Goal: Check status: Check status

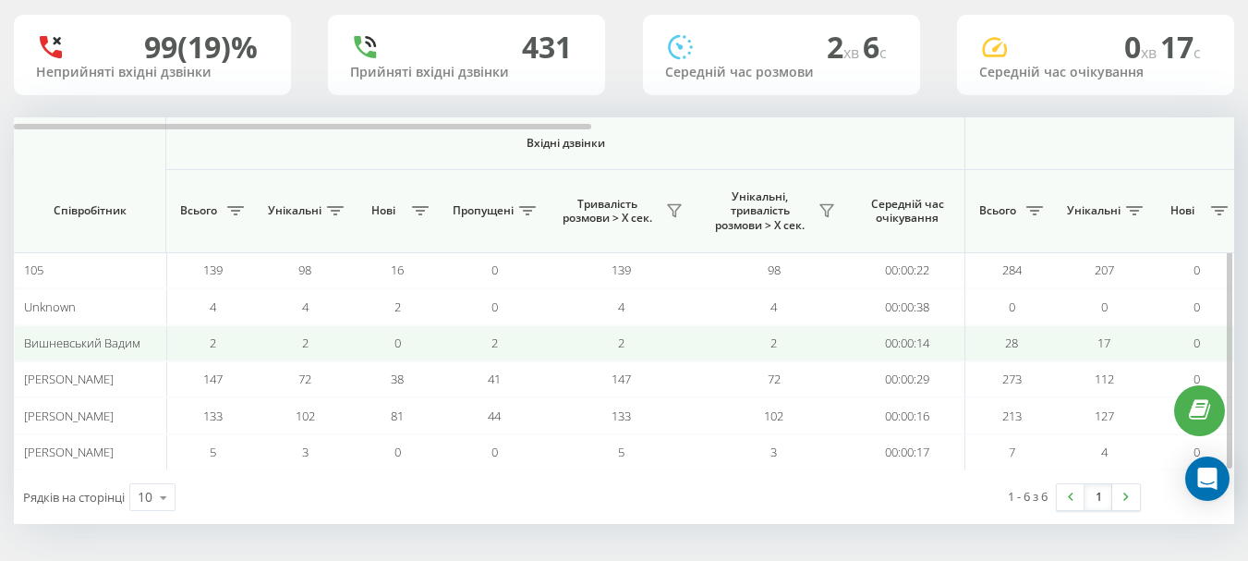
click at [325, 339] on td "2" at bounding box center [305, 343] width 92 height 36
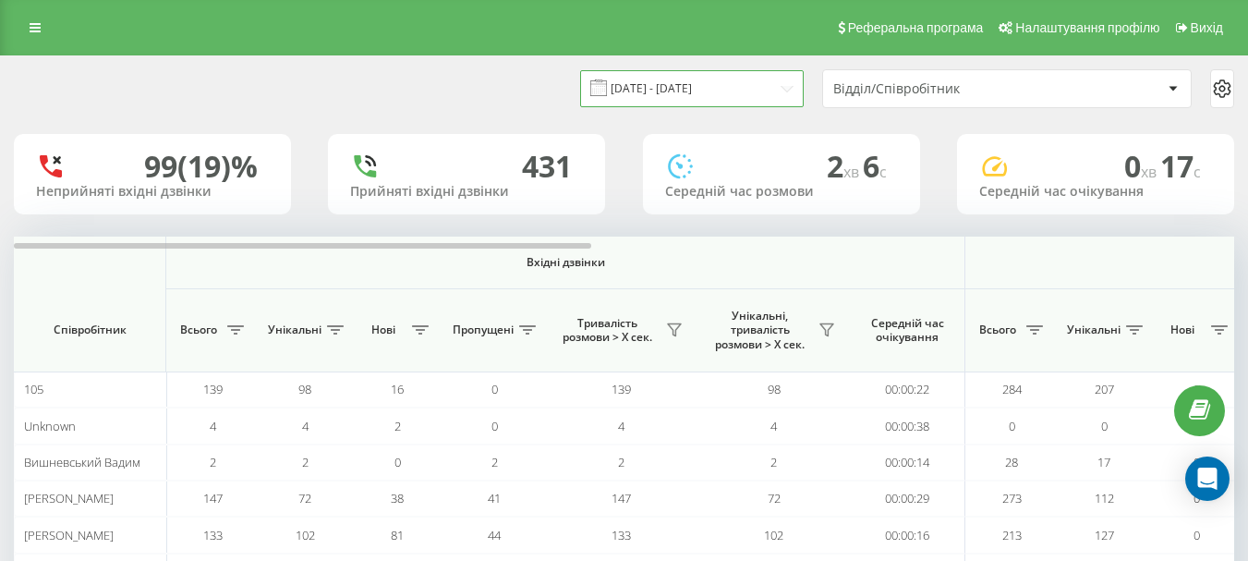
click at [788, 87] on input "[DATE] - [DATE]" at bounding box center [692, 88] width 224 height 36
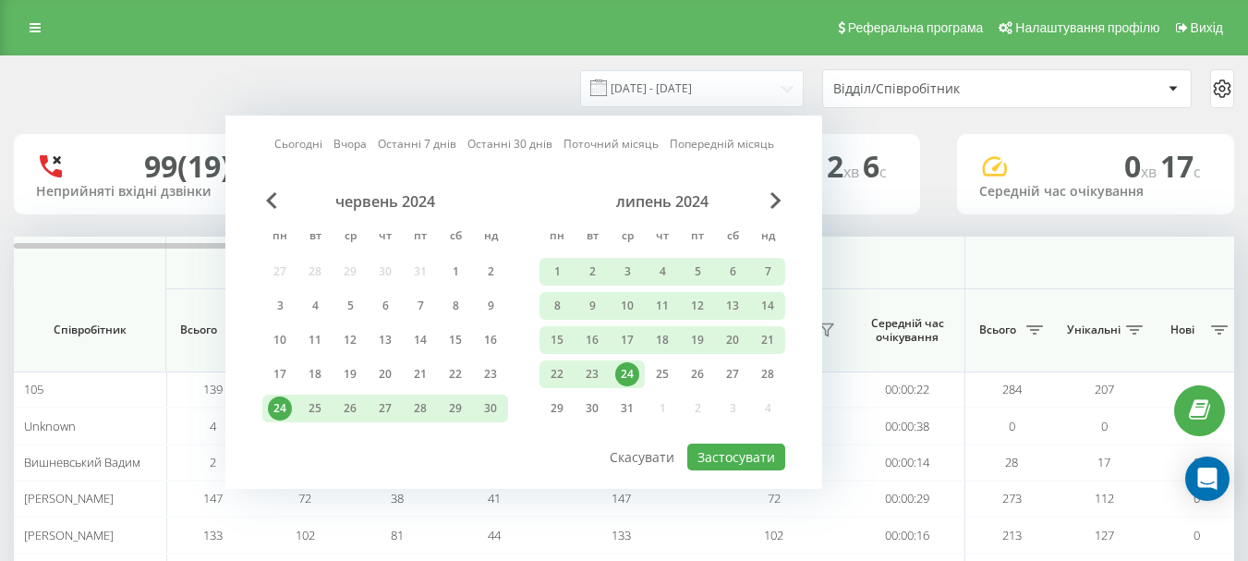
click at [282, 140] on link "Сьогодні" at bounding box center [298, 144] width 48 height 18
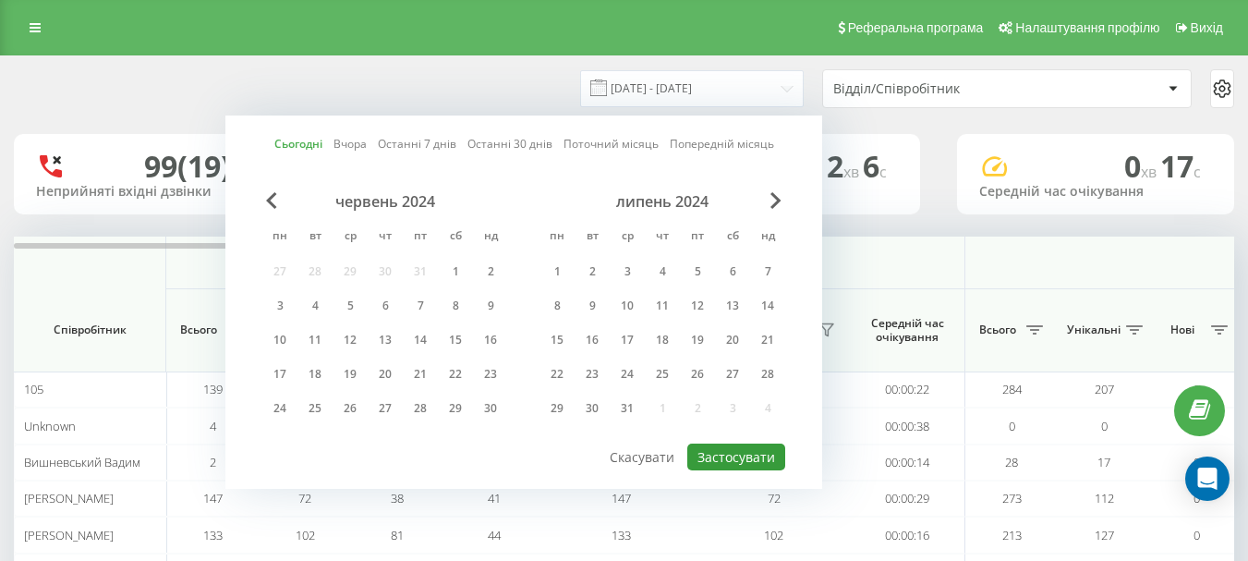
click at [713, 452] on button "Застосувати" at bounding box center [736, 456] width 98 height 27
type input "[DATE] - [DATE]"
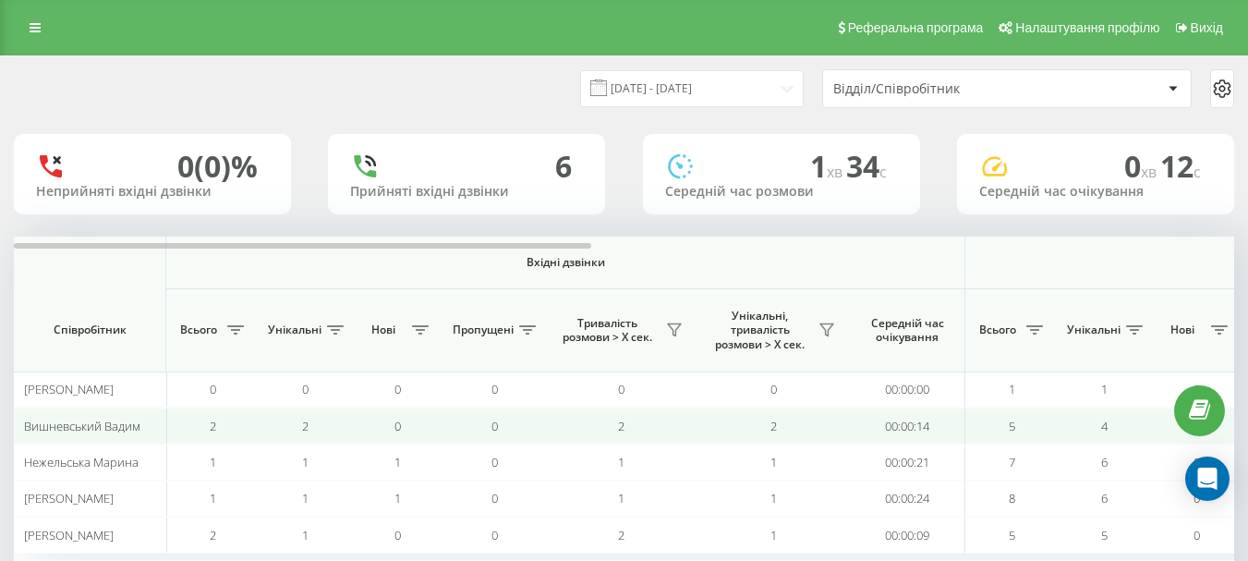
click at [522, 420] on td "0" at bounding box center [494, 425] width 102 height 36
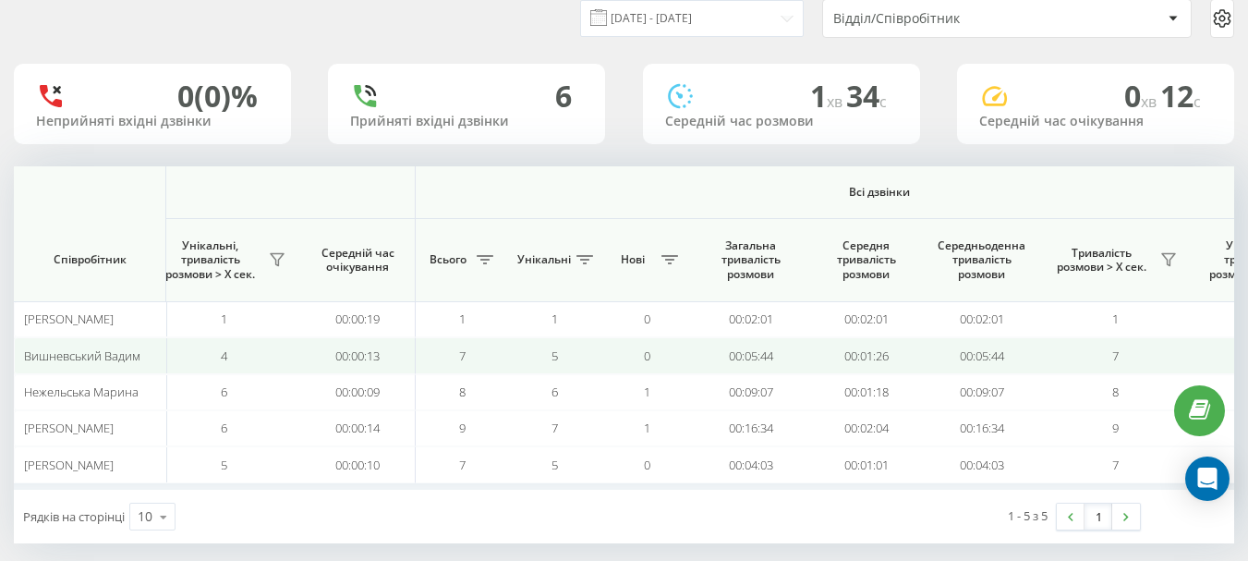
scroll to position [74, 0]
